Goal: Check status: Check status

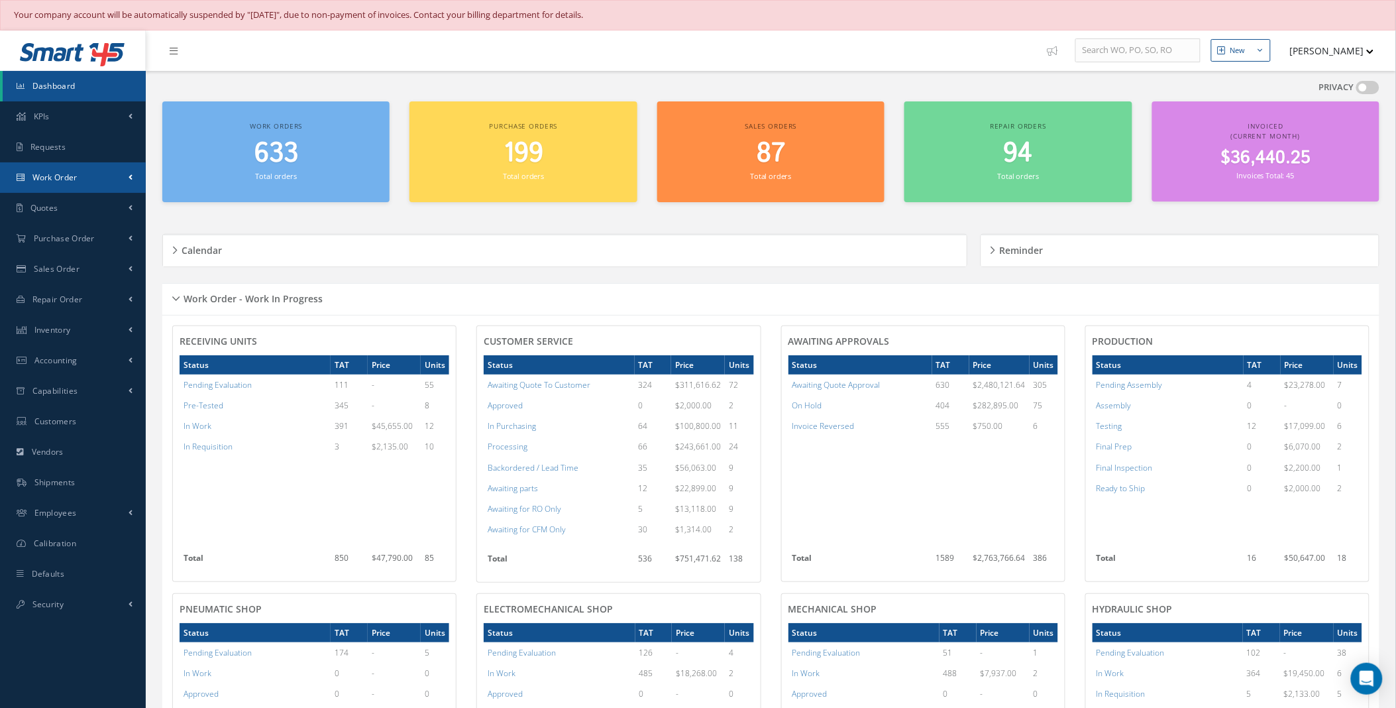
click at [99, 177] on link "Work Order" at bounding box center [73, 177] width 146 height 30
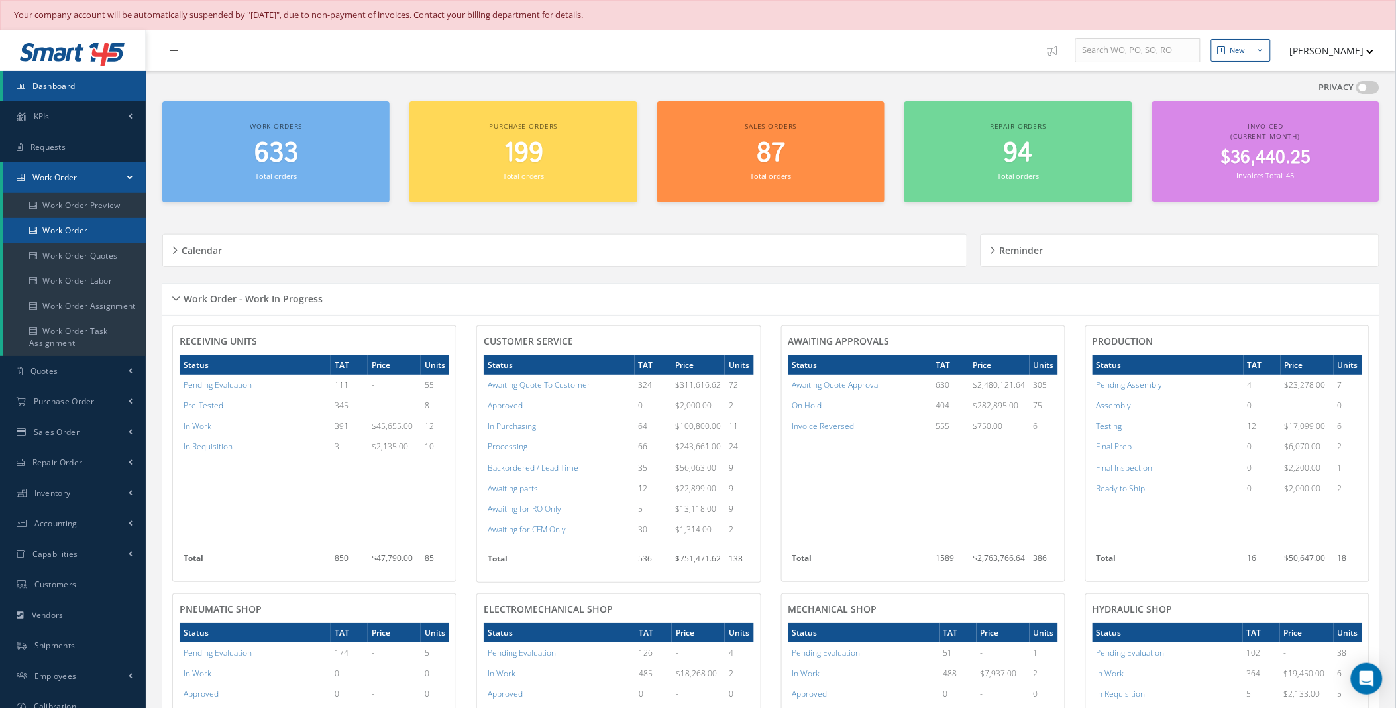
click at [76, 229] on link "Work Order" at bounding box center [74, 230] width 143 height 25
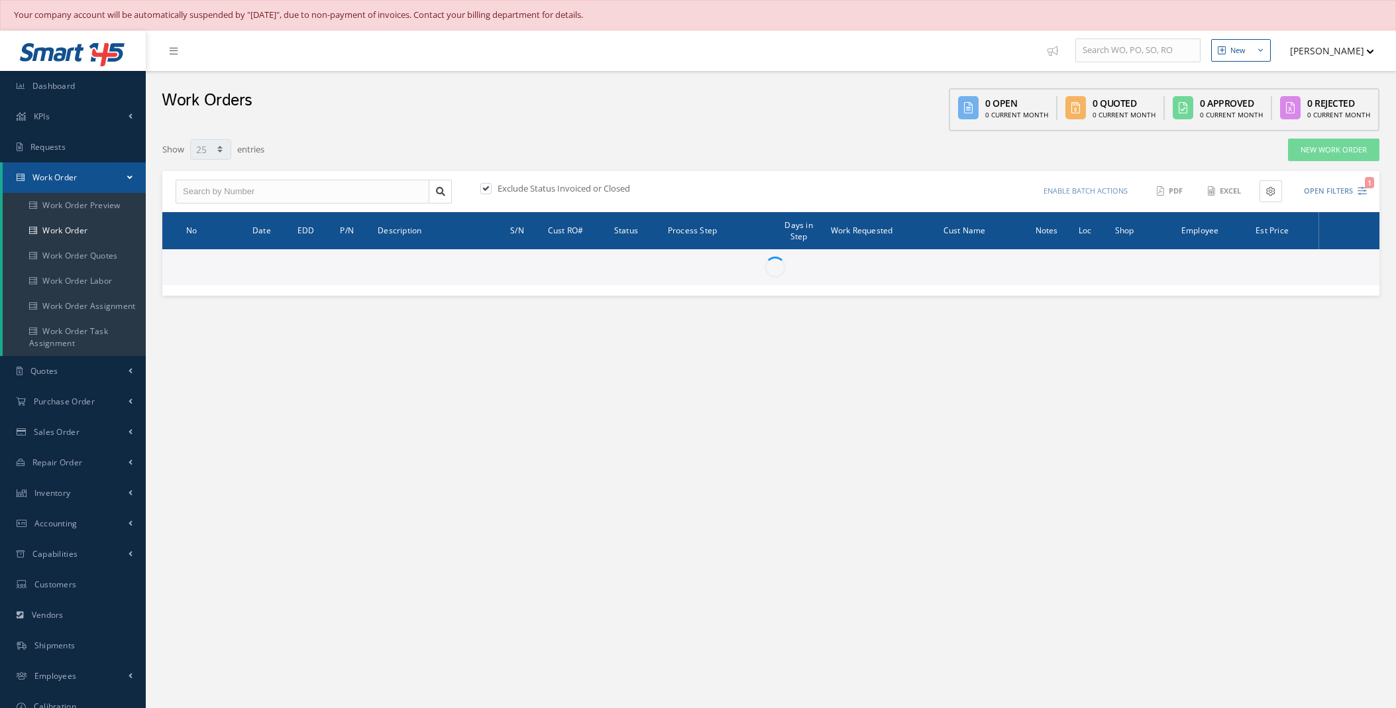
select select "25"
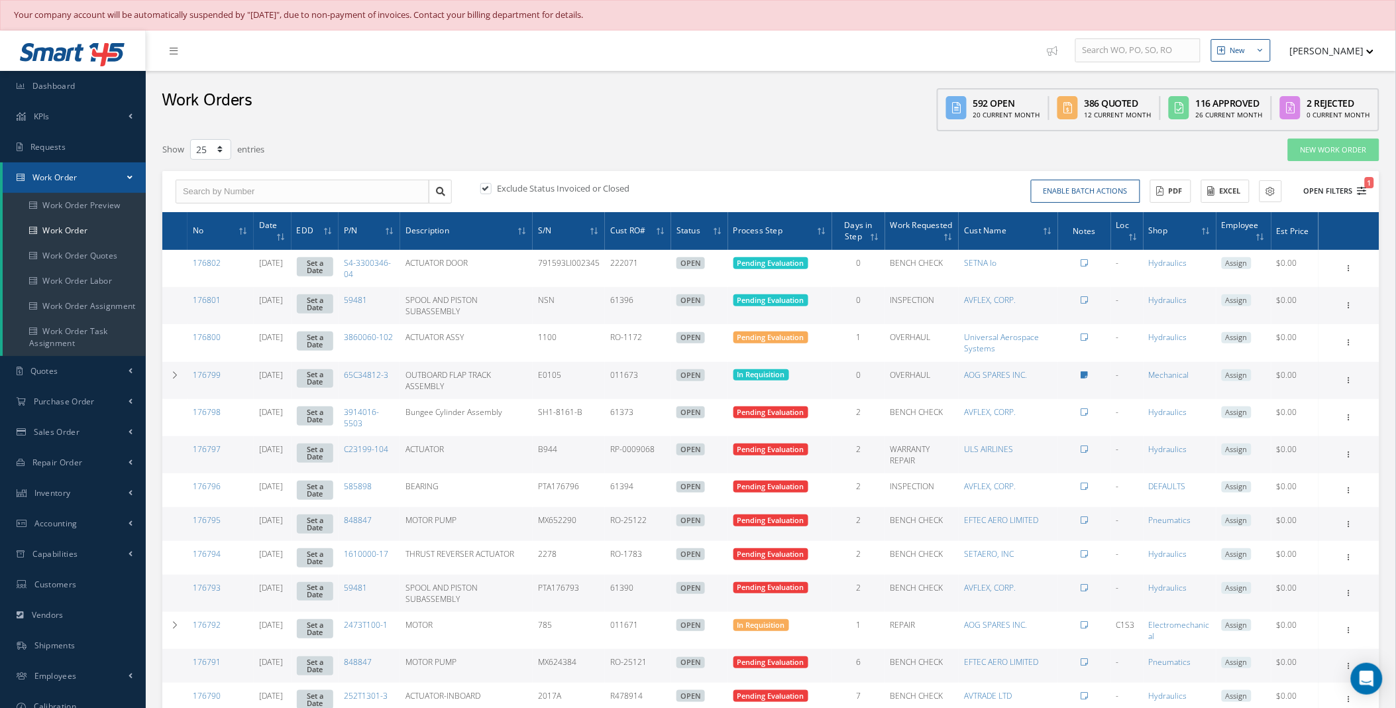
type input "All Work Request"
type input "All Work Performed"
type input "All Status"
type input "WO Part Status"
click at [1349, 190] on button "Open Filters 1" at bounding box center [1329, 191] width 75 height 22
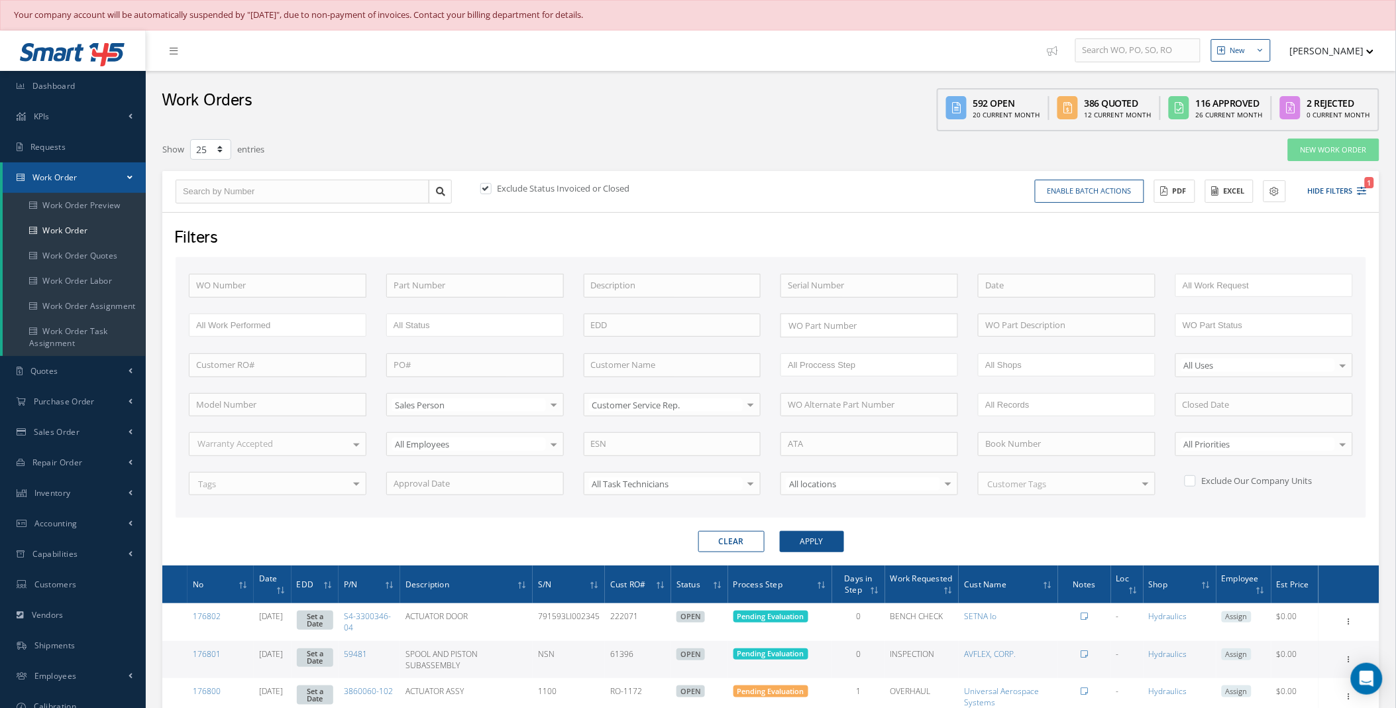
click at [445, 267] on div "WO Number Part Number Description Serial Number ANODIZE BALANCE BENCH CHECK BER…" at bounding box center [771, 387] width 1191 height 260
click at [441, 282] on input "text" at bounding box center [475, 286] width 178 height 24
paste input "2U2203"
type input "2U2203"
click at [806, 539] on button "Apply" at bounding box center [812, 541] width 64 height 21
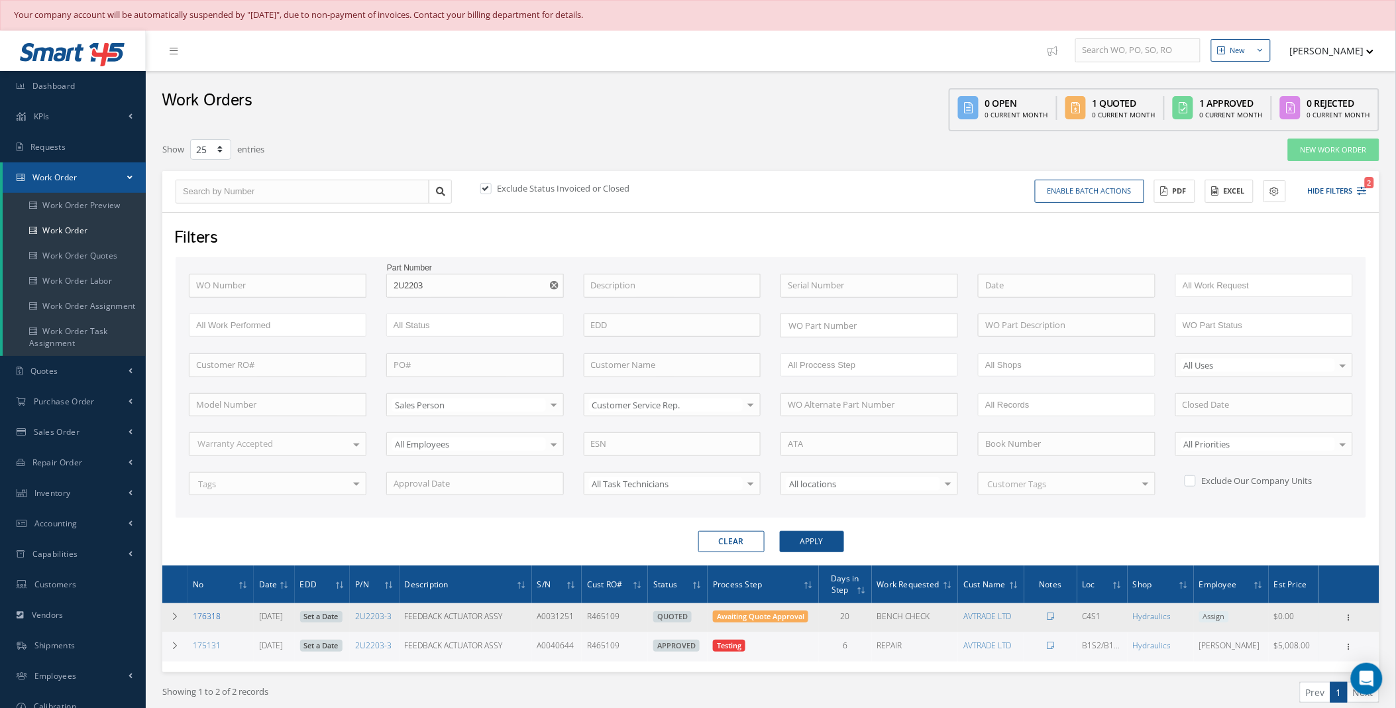
click at [208, 618] on link "176318" at bounding box center [207, 615] width 28 height 11
